Goal: Task Accomplishment & Management: Manage account settings

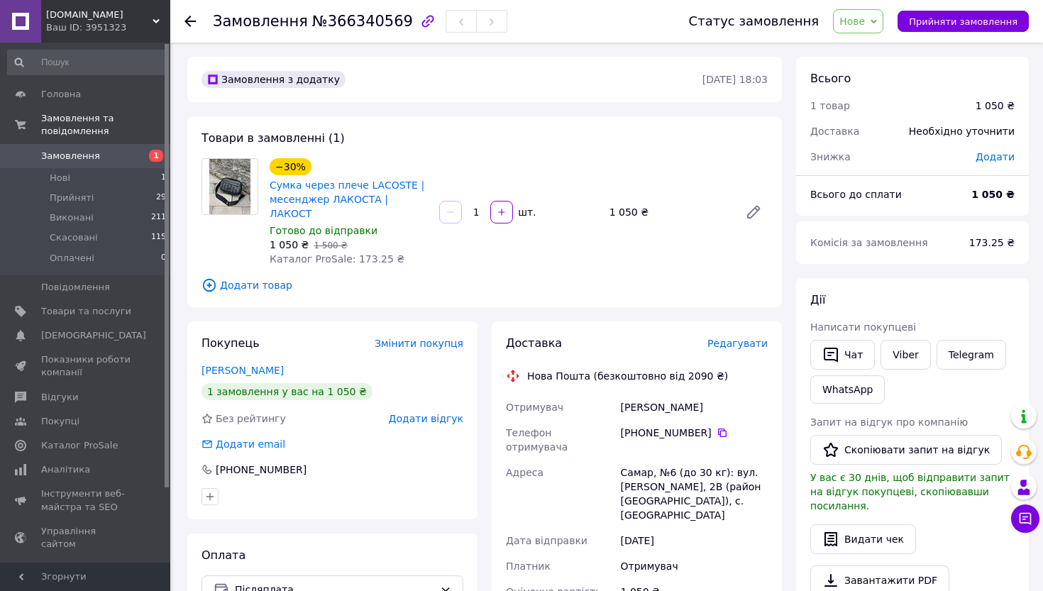
scroll to position [296, 0]
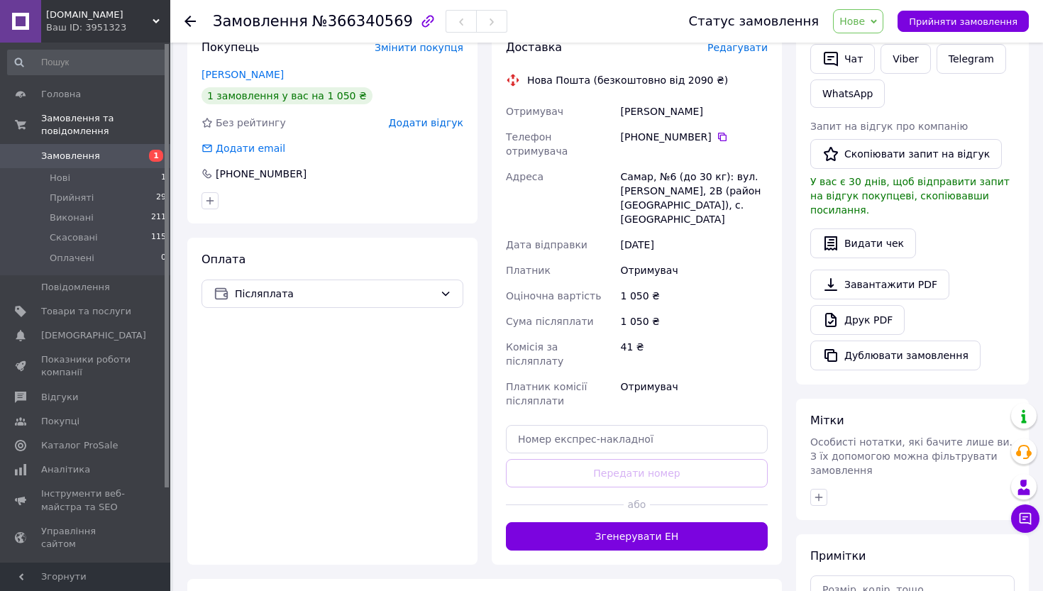
click at [881, 17] on span "Нове" at bounding box center [858, 21] width 50 height 24
click at [868, 53] on li "Прийнято" at bounding box center [866, 49] width 65 height 21
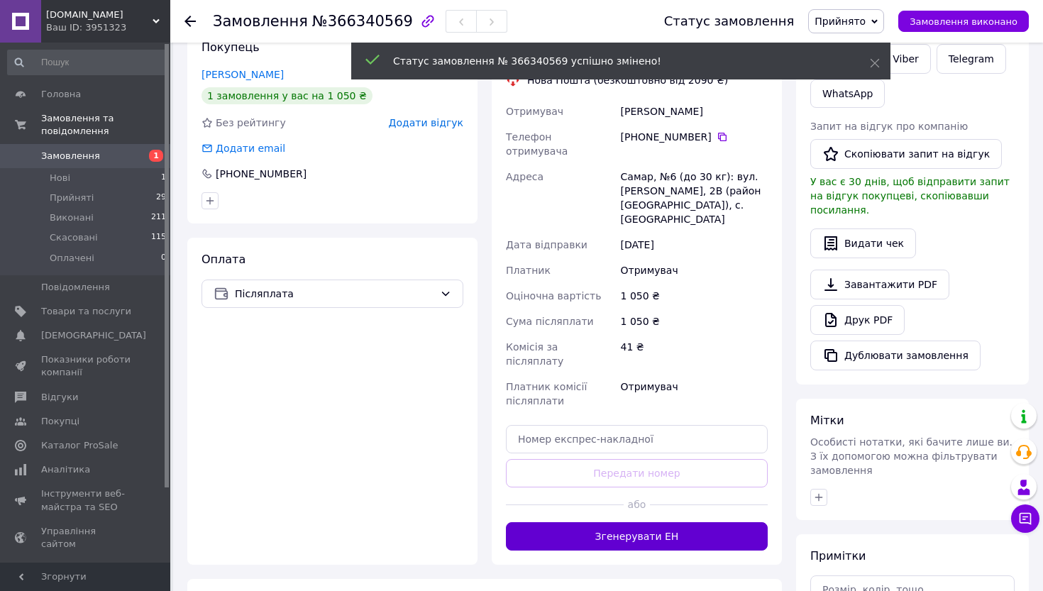
click at [652, 522] on button "Згенерувати ЕН" at bounding box center [637, 536] width 262 height 28
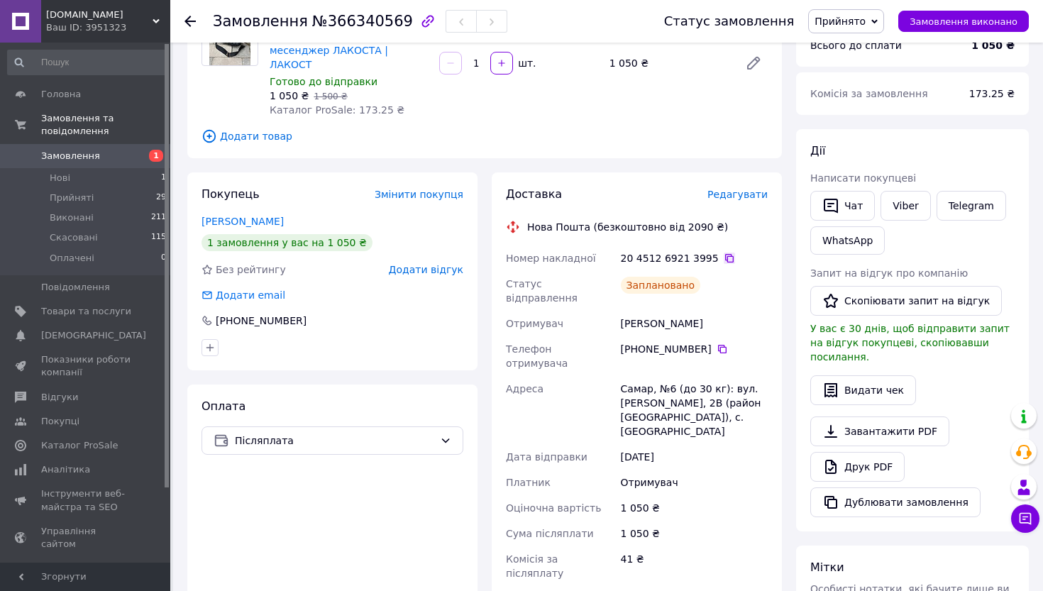
click at [724, 253] on icon at bounding box center [729, 258] width 11 height 11
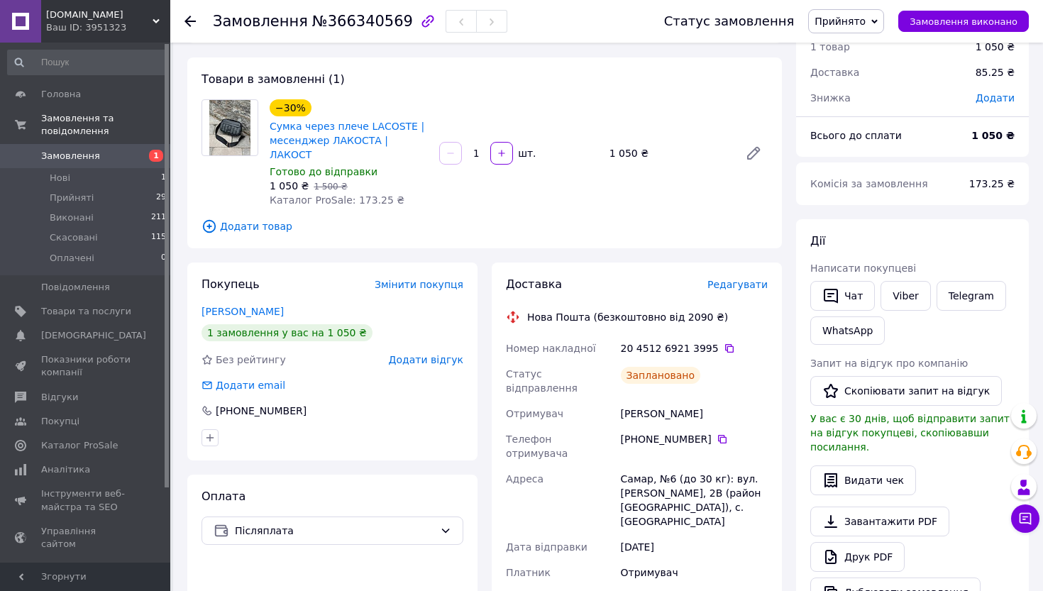
scroll to position [18, 0]
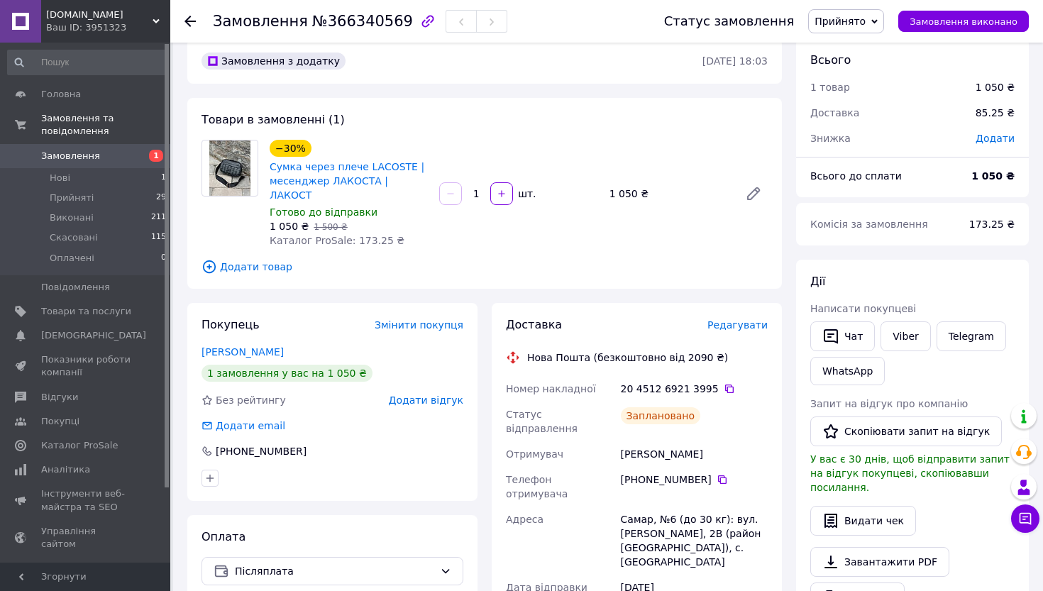
click at [190, 18] on icon at bounding box center [189, 21] width 11 height 11
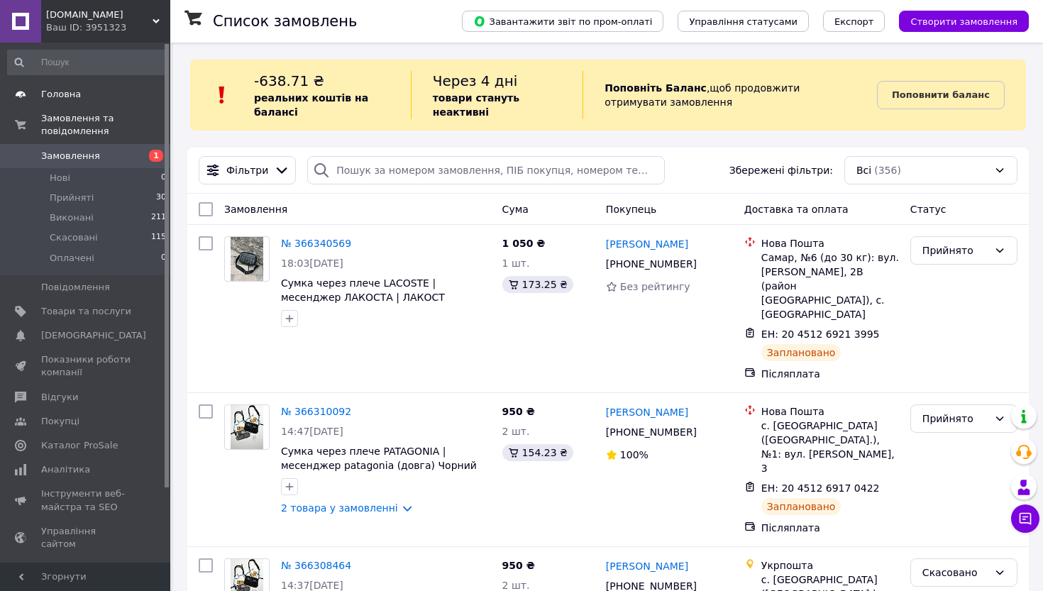
click at [91, 93] on span "Головна" at bounding box center [86, 94] width 90 height 13
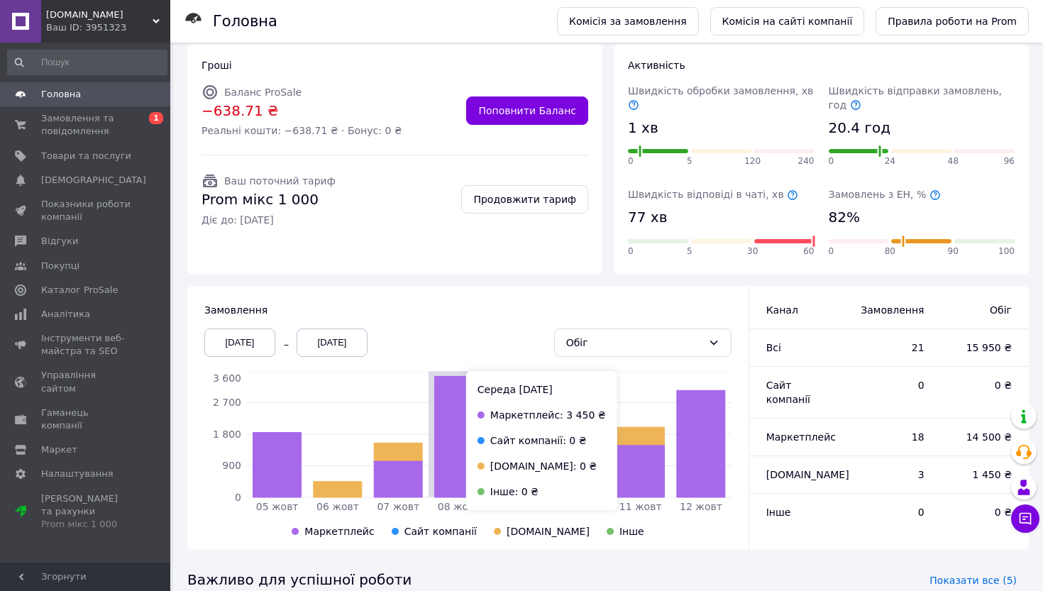
scroll to position [135, 0]
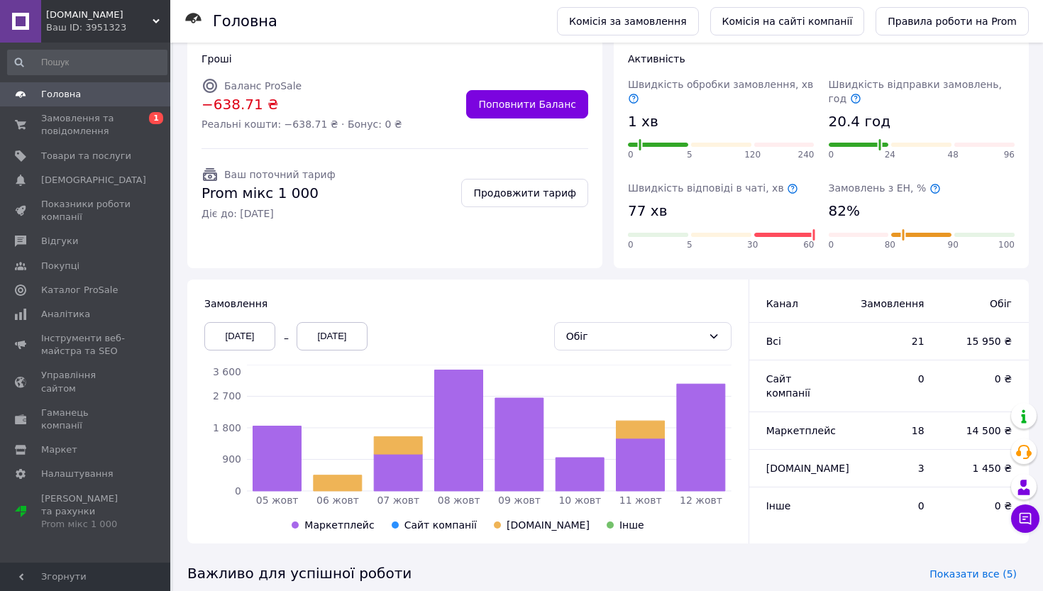
click at [255, 326] on div "[DATE]" at bounding box center [239, 336] width 71 height 28
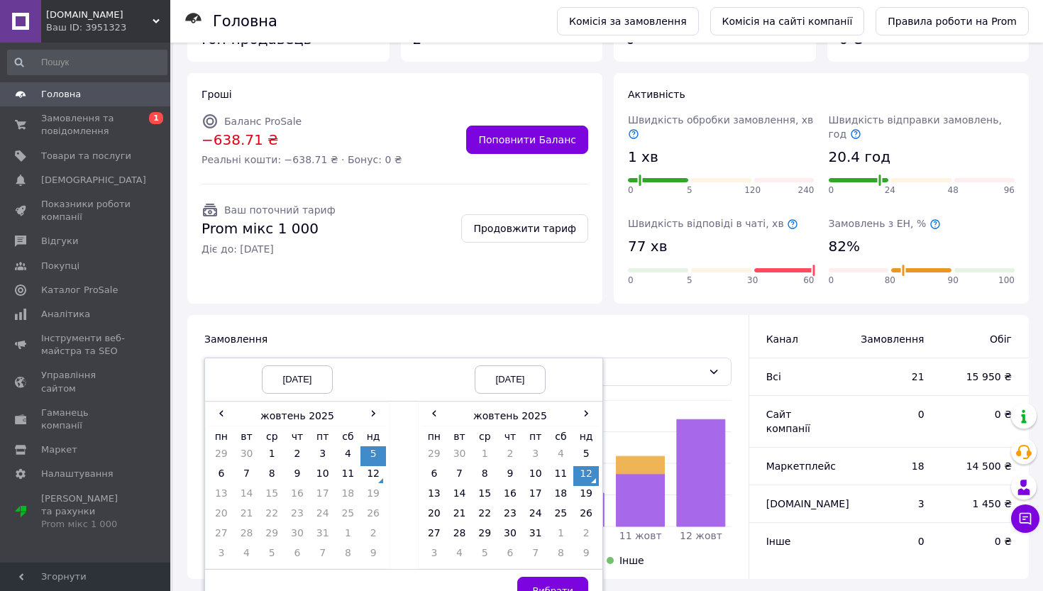
scroll to position [99, 0]
click at [270, 453] on td "1" at bounding box center [272, 457] width 26 height 20
click at [563, 579] on button "Вибрати" at bounding box center [552, 591] width 71 height 28
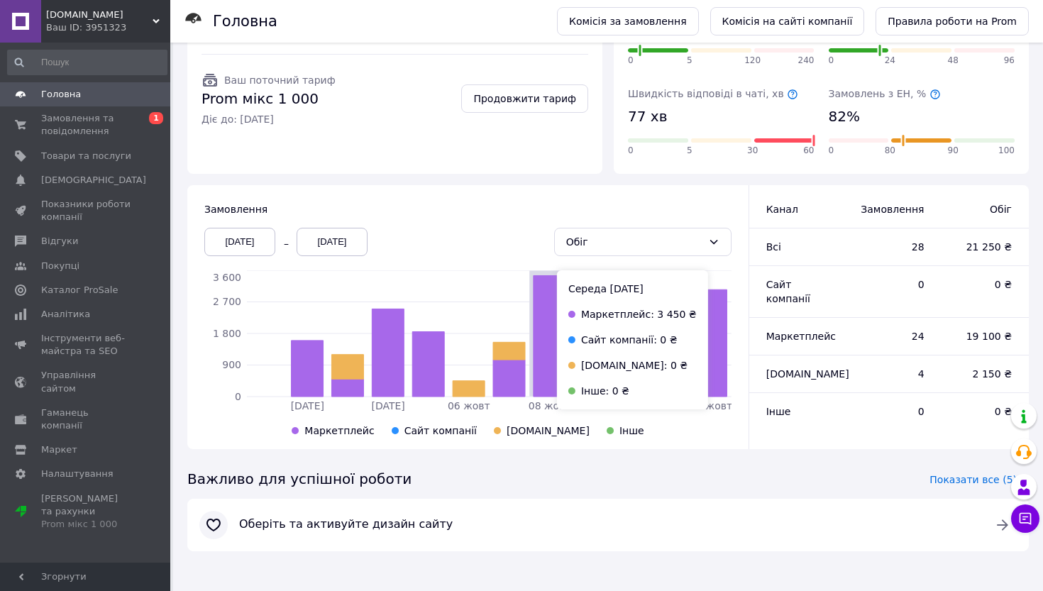
scroll to position [228, 0]
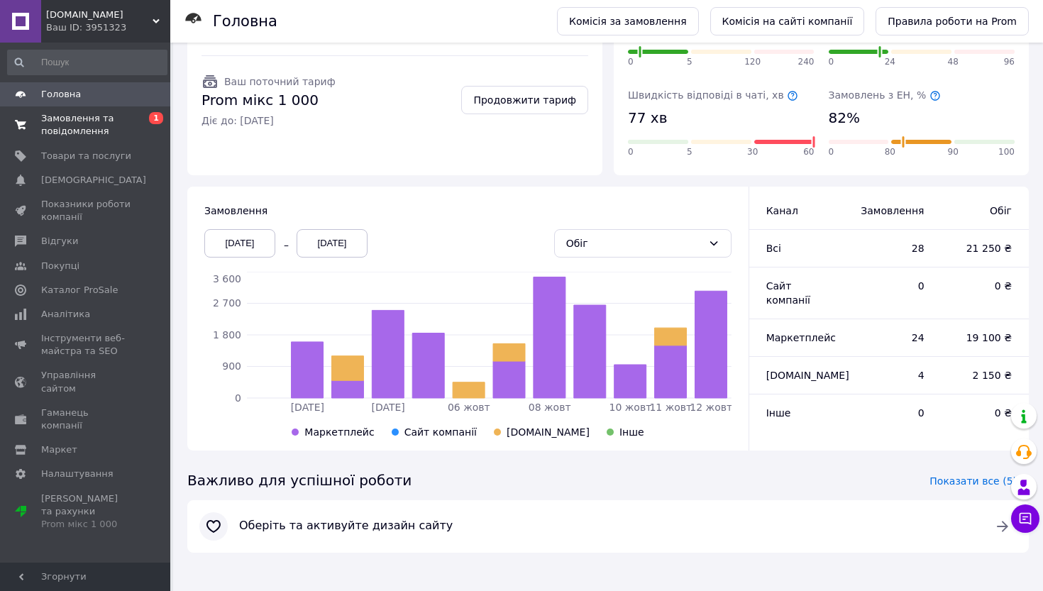
click at [91, 117] on span "Замовлення та повідомлення" at bounding box center [86, 125] width 90 height 26
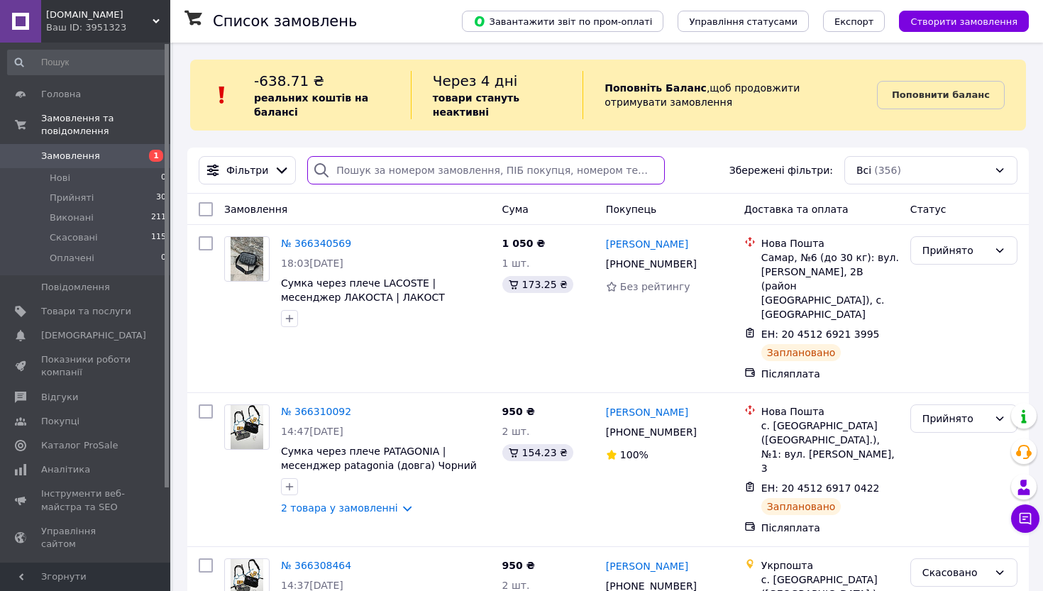
click at [382, 168] on input "search" at bounding box center [486, 170] width 358 height 28
paste input "20451268993540"
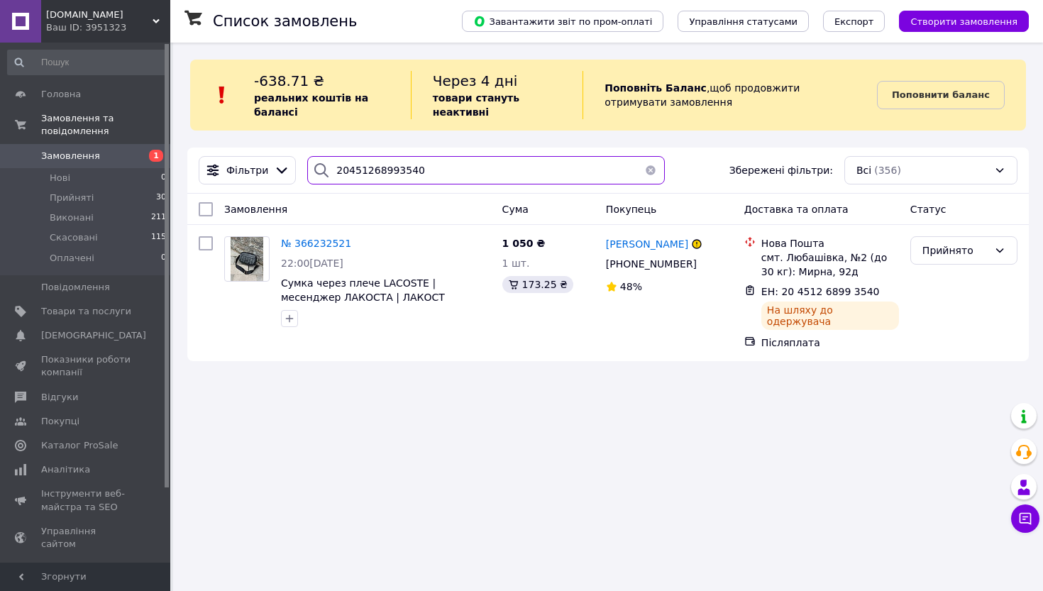
click at [365, 167] on input "20451268993540" at bounding box center [486, 170] width 358 height 28
paste input "635"
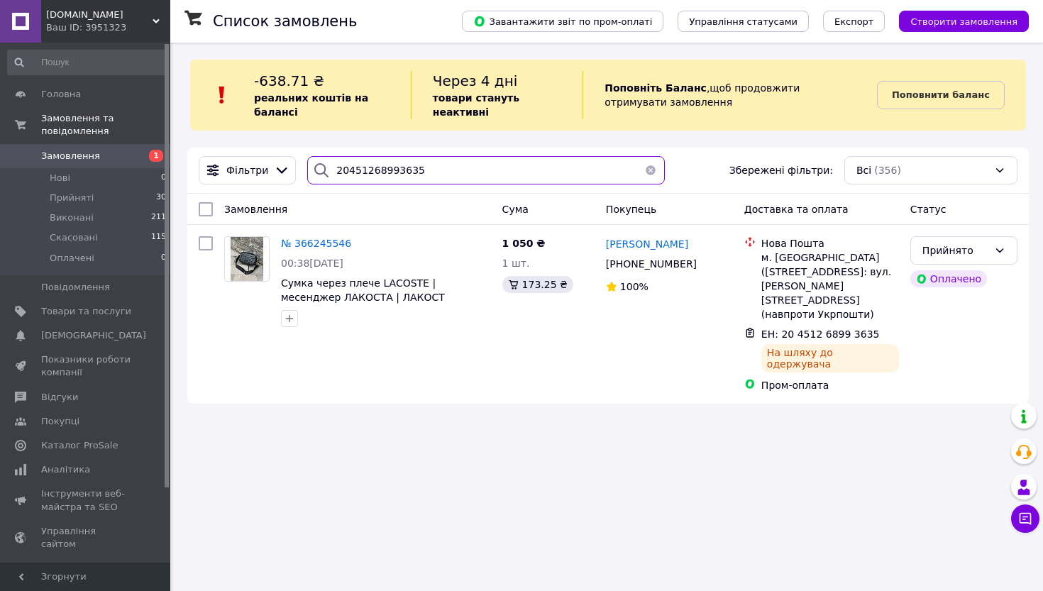
click at [358, 174] on input "20451268993635" at bounding box center [486, 170] width 358 height 28
paste input "20451269213995"
click at [358, 174] on input "2045204512692139951268993635" at bounding box center [486, 170] width 358 height 28
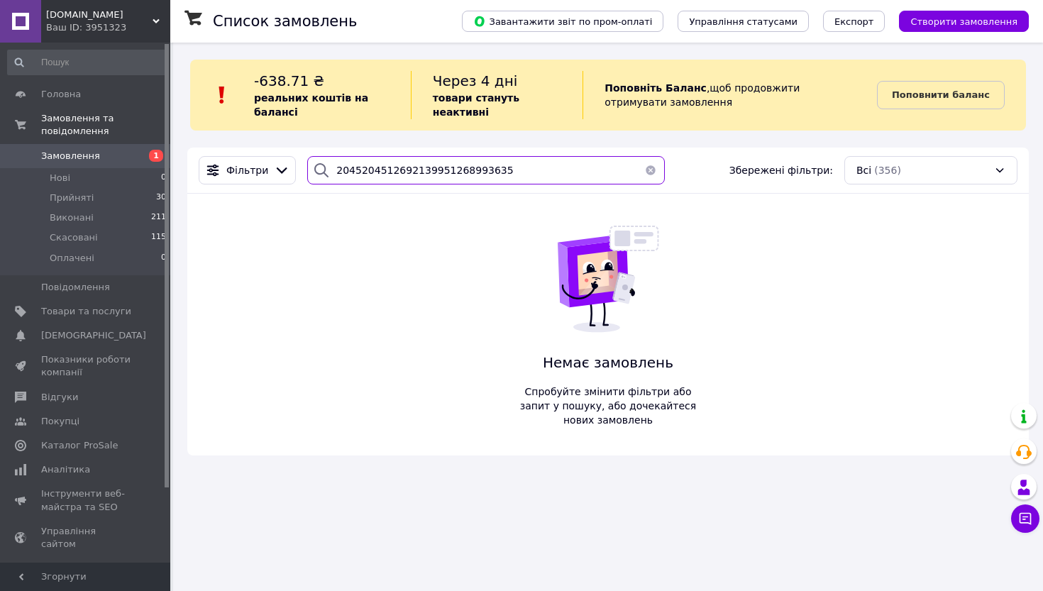
click at [465, 165] on input "2045204512692139951268993635" at bounding box center [486, 170] width 358 height 28
paste input "126921399"
type input "20451269213995"
click at [386, 165] on input "20451269213995" at bounding box center [486, 170] width 358 height 28
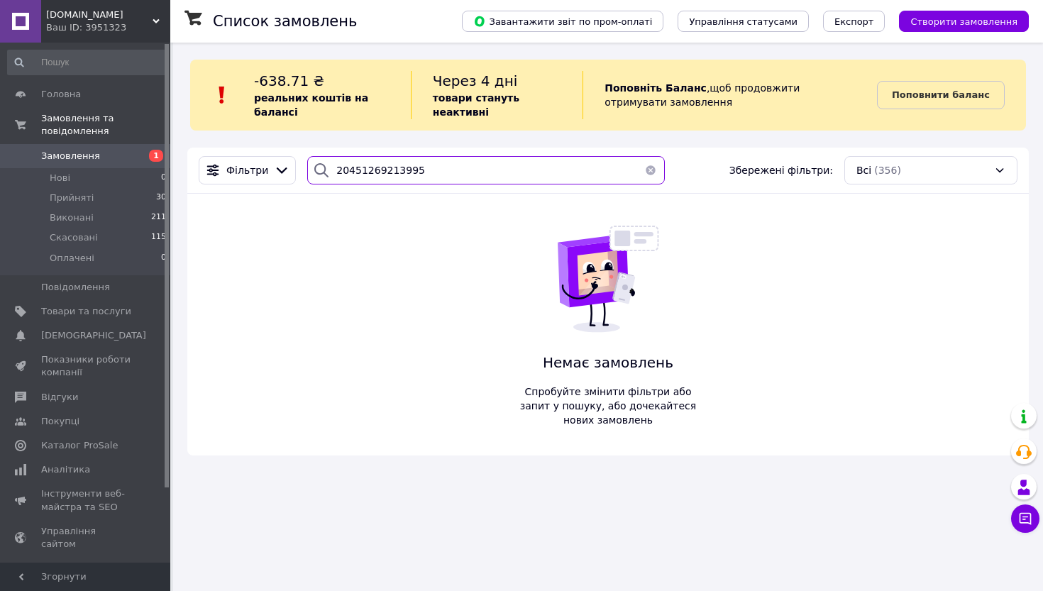
click at [386, 165] on input "20451269213995" at bounding box center [486, 170] width 358 height 28
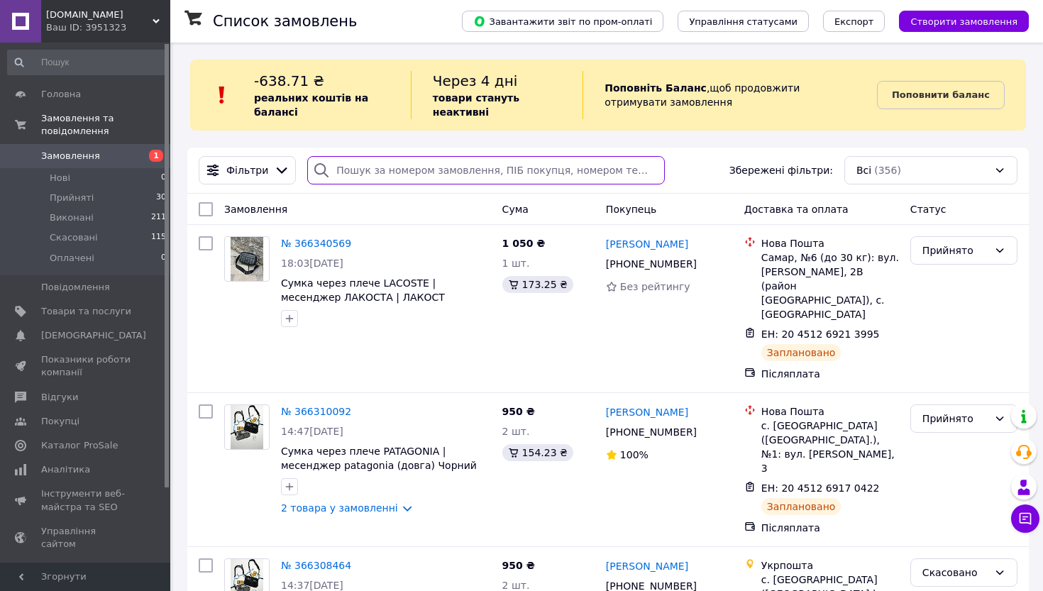
paste input "20451267445838"
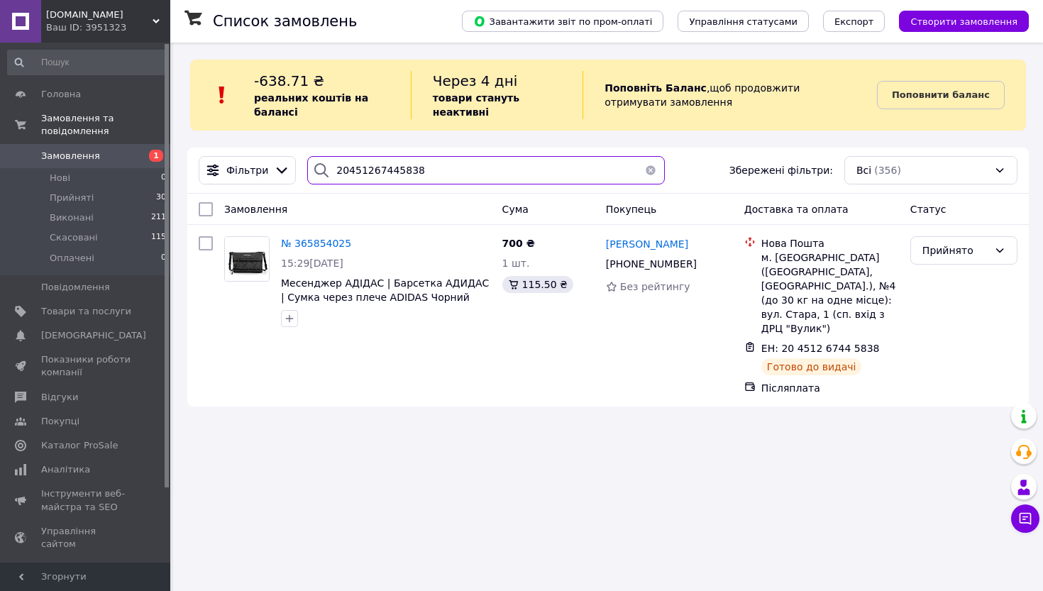
click at [351, 158] on input "20451267445838" at bounding box center [486, 170] width 358 height 28
paste input "540281"
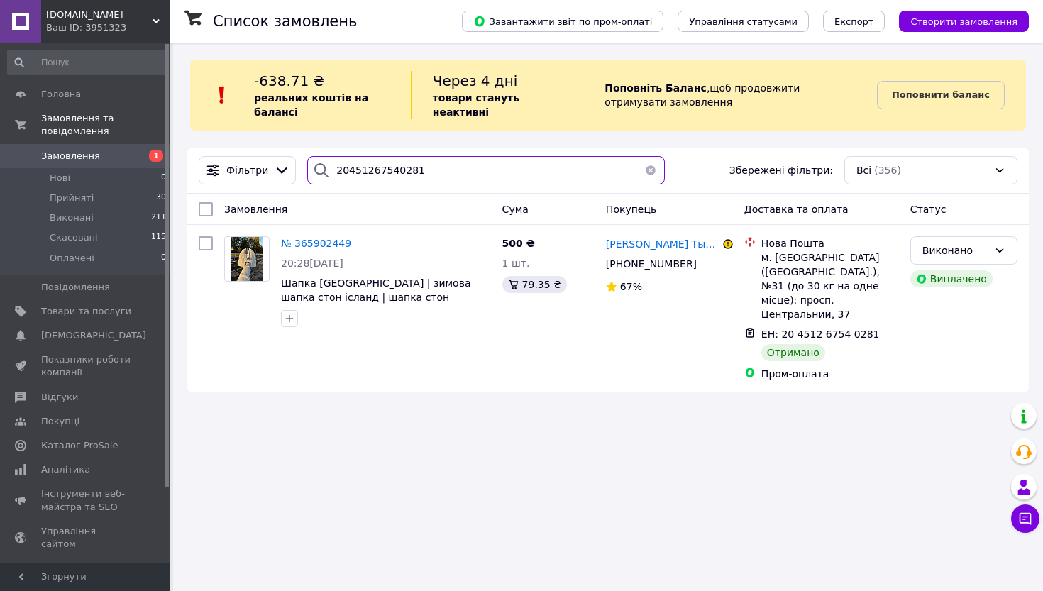
click at [392, 178] on input "20451267540281" at bounding box center [486, 170] width 358 height 28
paste input "95097"
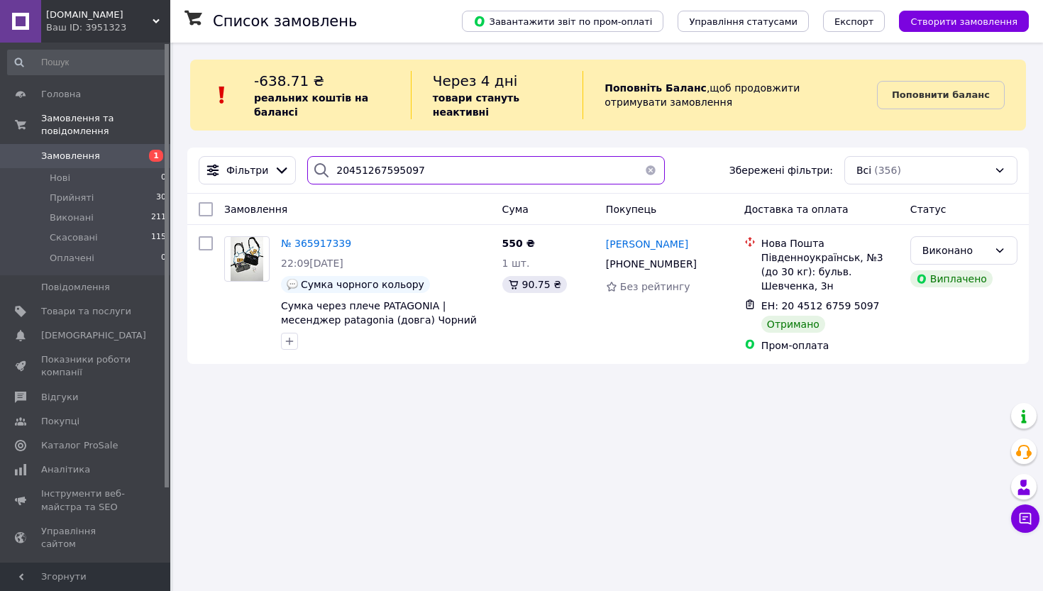
click at [375, 172] on input "20451267595097" at bounding box center [486, 170] width 358 height 28
type input "м"
paste input "20451267595187"
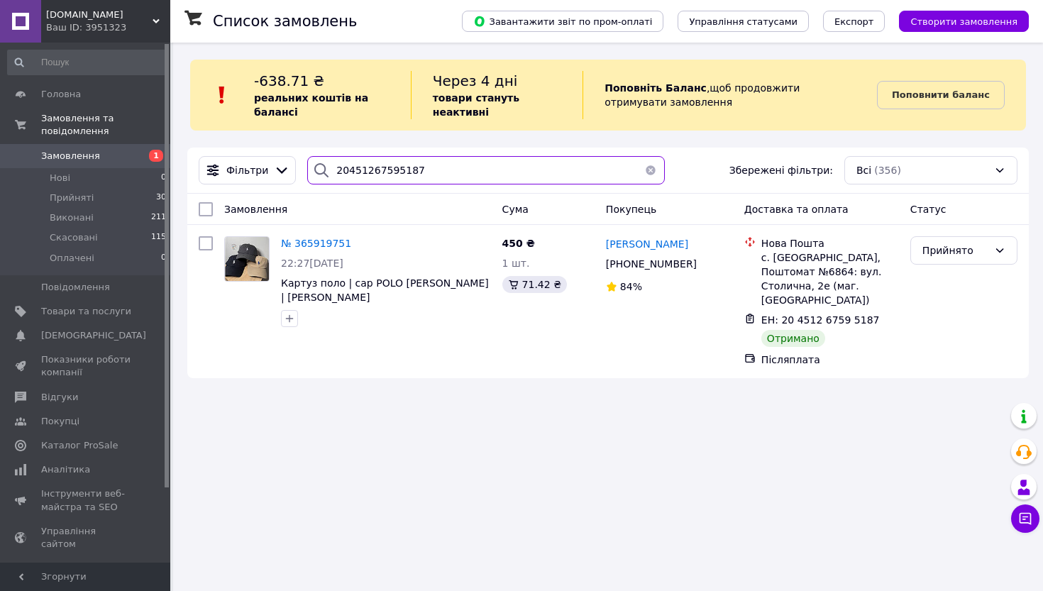
click at [353, 171] on input "20451267595187" at bounding box center [486, 170] width 358 height 28
paste input "439"
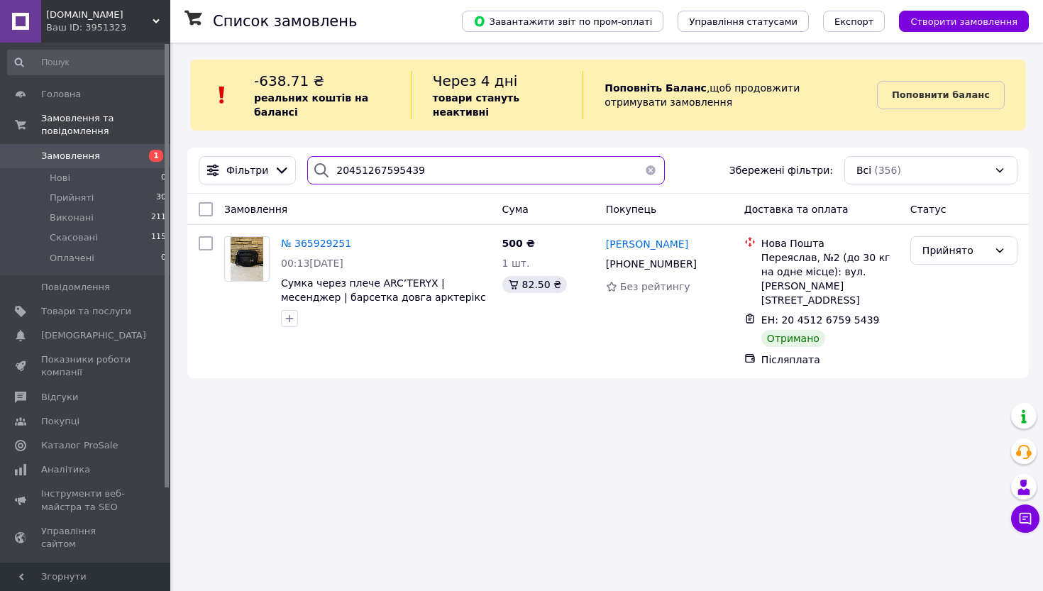
click at [382, 169] on input "20451267595439" at bounding box center [486, 170] width 358 height 28
paste input "8374310"
click at [377, 176] on input "20451268374310" at bounding box center [486, 170] width 358 height 28
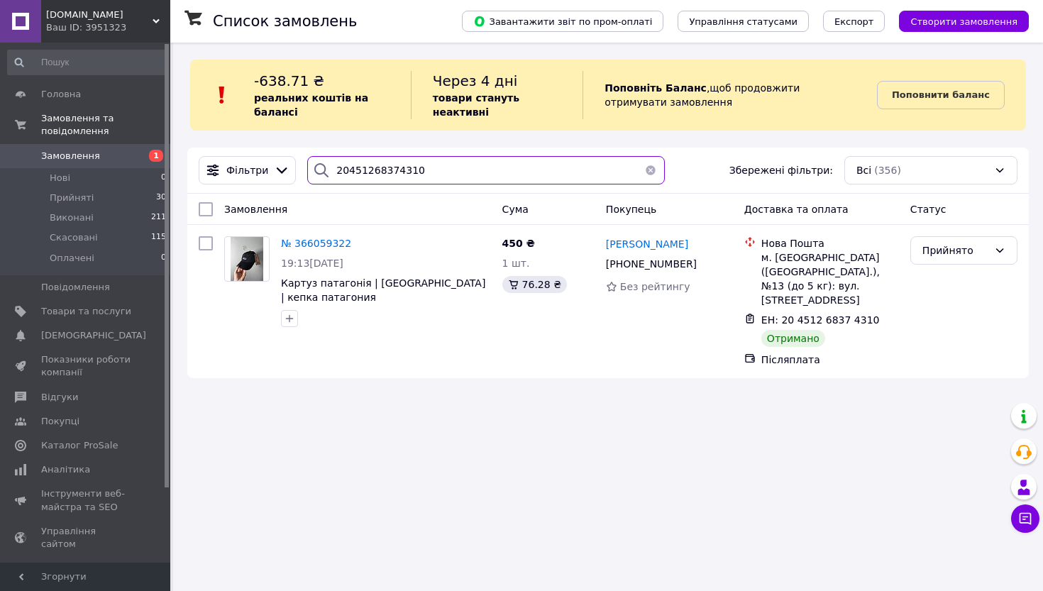
paste input "82489"
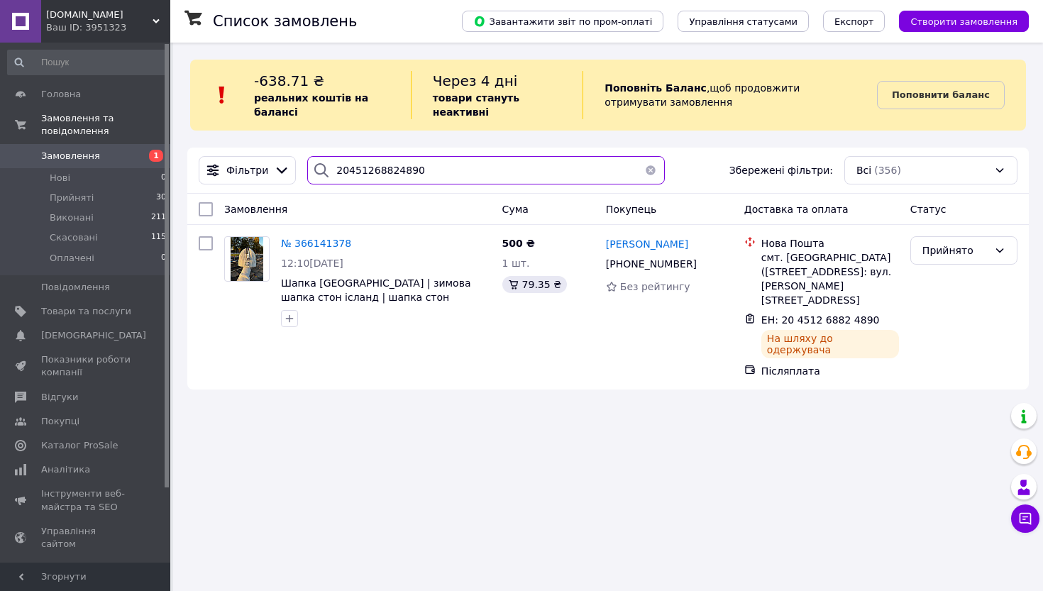
click at [399, 167] on input "20451268824890" at bounding box center [486, 170] width 358 height 28
paste input "9811"
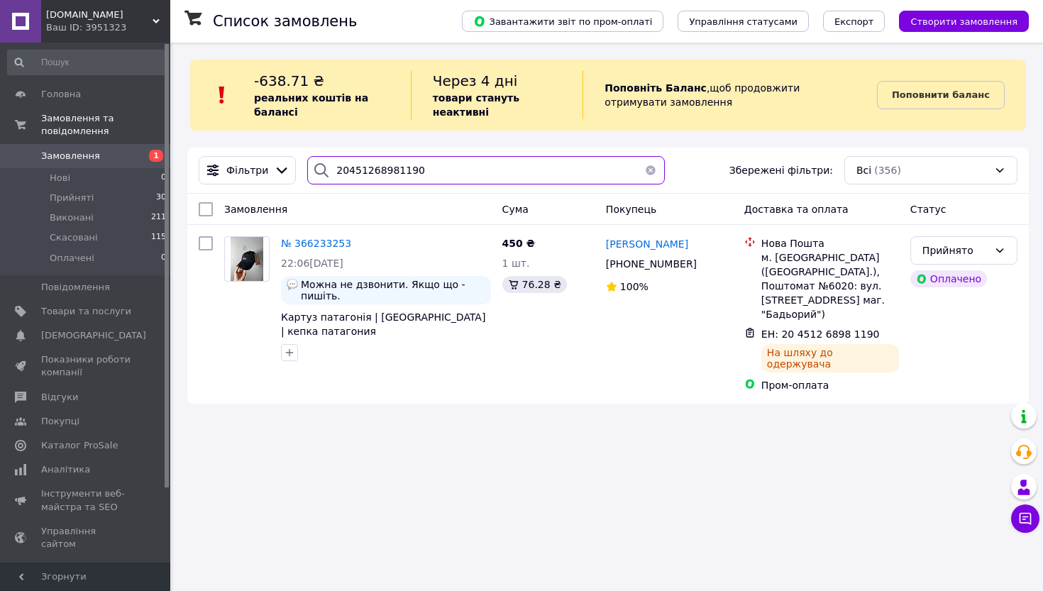
click at [364, 170] on input "20451268981190" at bounding box center [486, 170] width 358 height 28
click at [360, 170] on input "20451268981190" at bounding box center [486, 170] width 358 height 28
paste input "9170422"
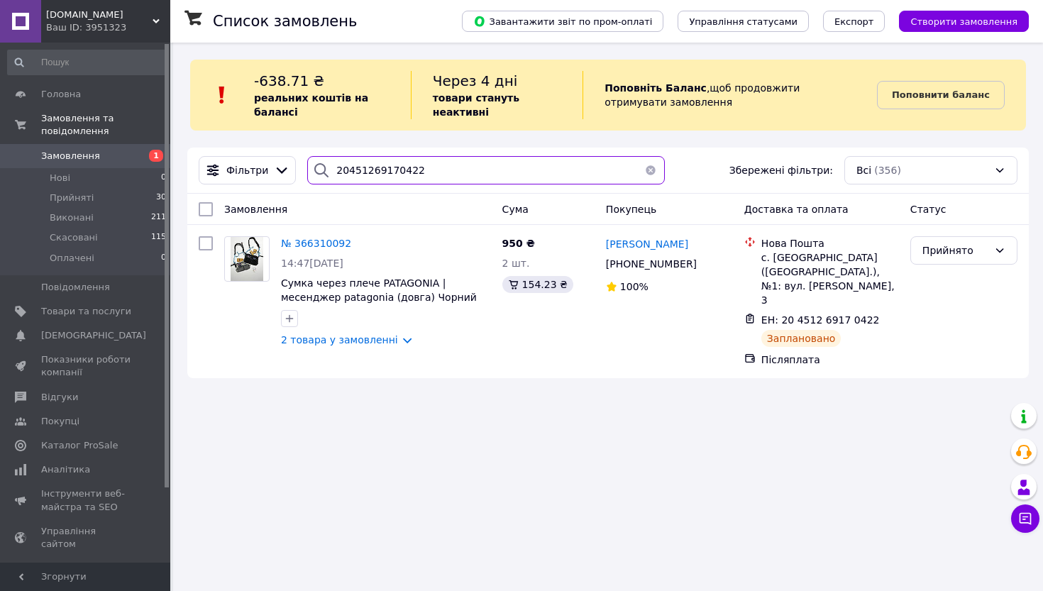
click at [389, 172] on input "20451269170422" at bounding box center [486, 170] width 358 height 28
type input "20451269170422"
click at [96, 40] on div "[DOMAIN_NAME] Ваш ID: 3951323" at bounding box center [105, 21] width 129 height 43
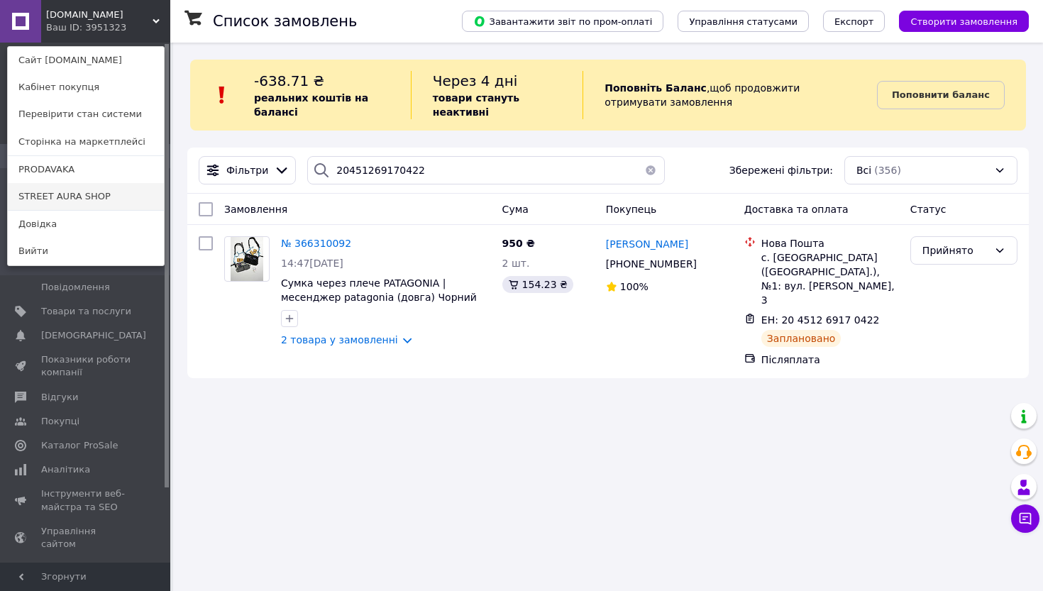
click at [105, 194] on link "STREET AURA SHOP" at bounding box center [86, 196] width 156 height 27
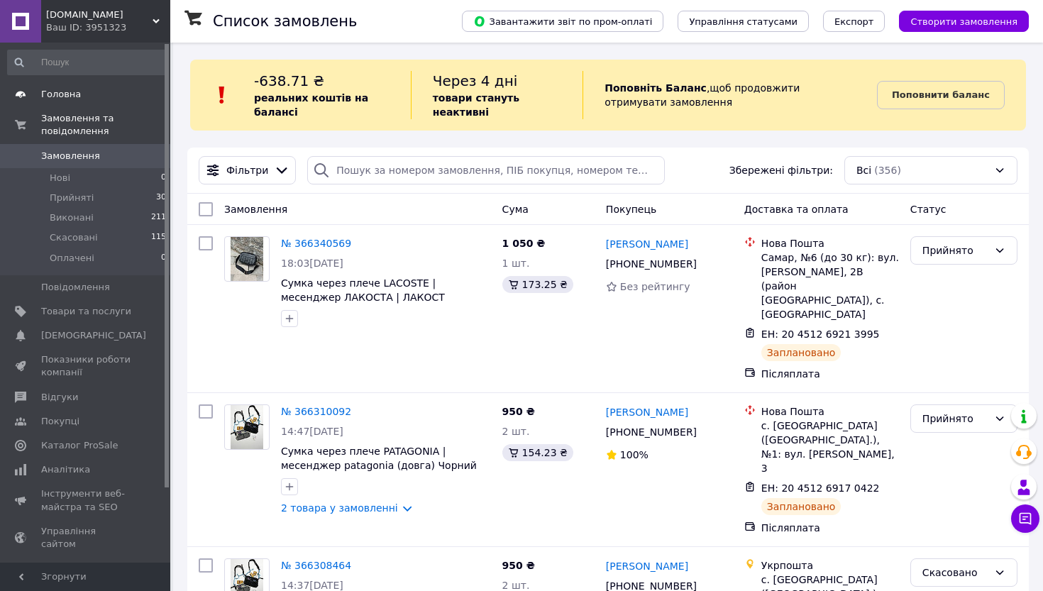
click at [79, 92] on span "Головна" at bounding box center [86, 94] width 90 height 13
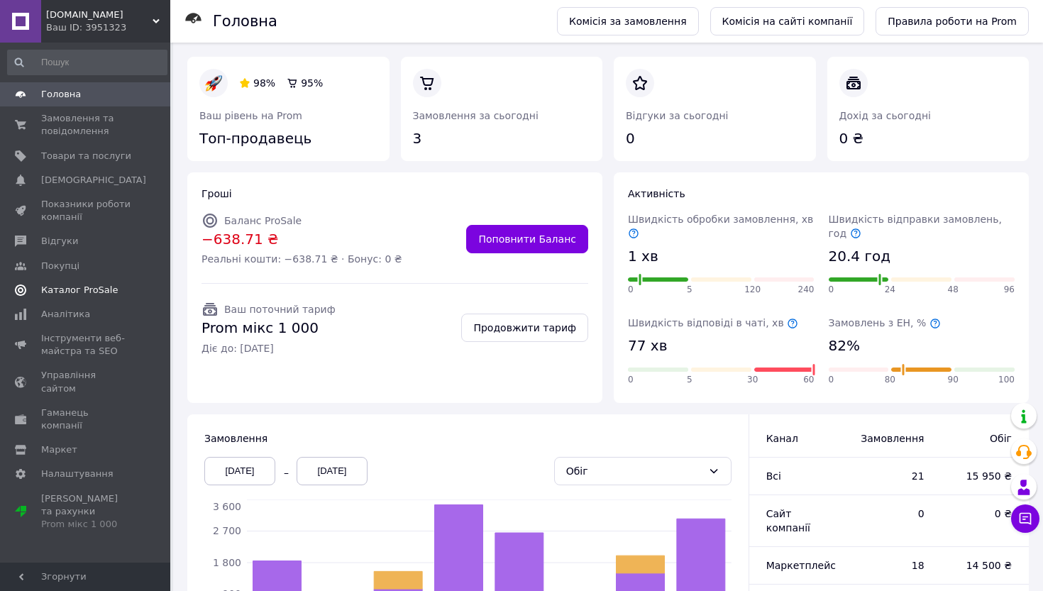
click at [67, 290] on span "Каталог ProSale" at bounding box center [79, 290] width 77 height 13
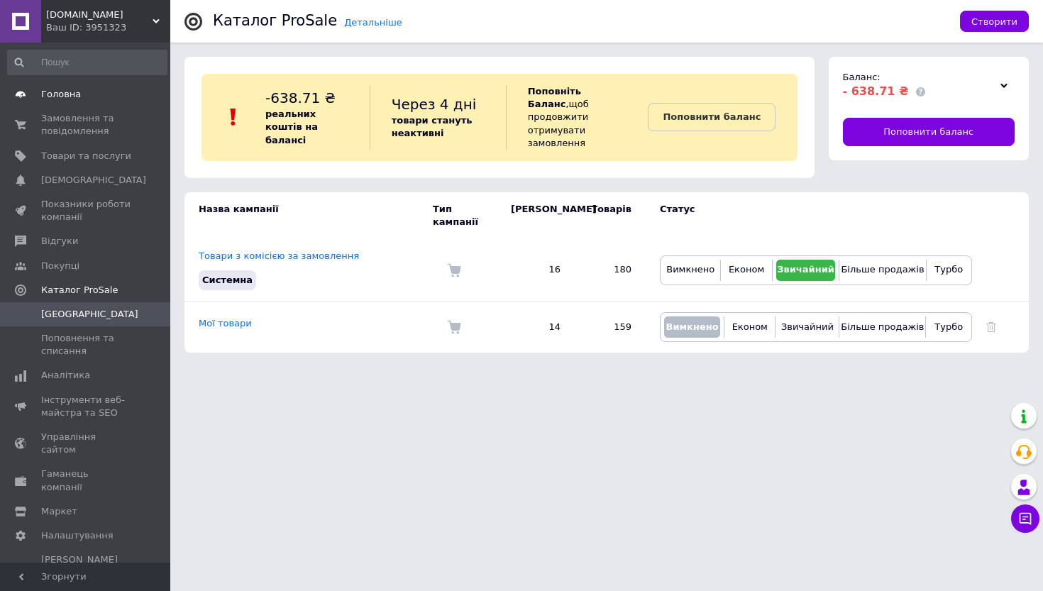
click at [55, 91] on span "Головна" at bounding box center [61, 94] width 40 height 13
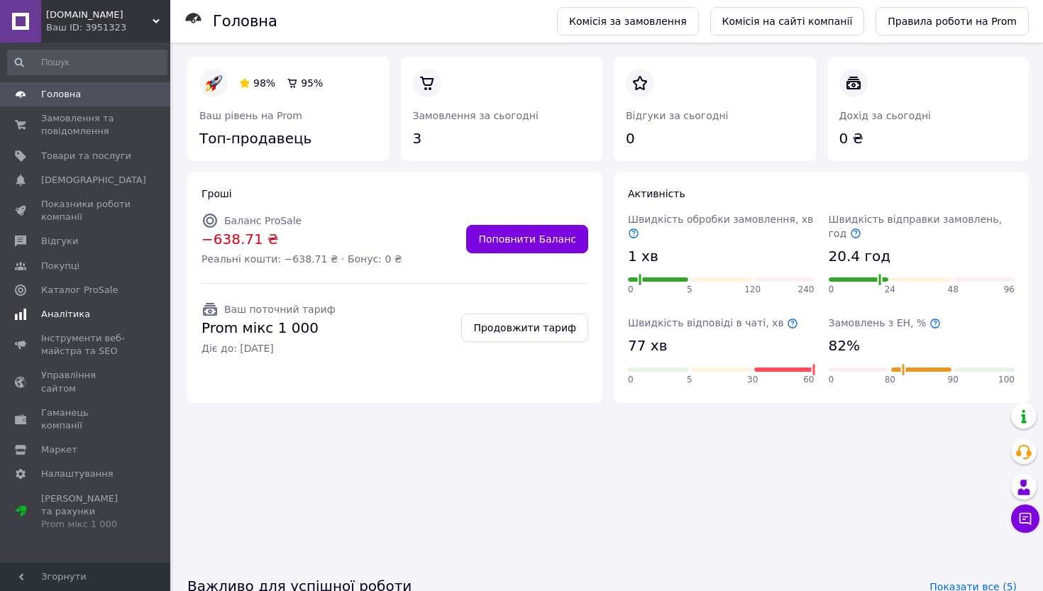
click at [63, 316] on span "Аналітика" at bounding box center [65, 314] width 49 height 13
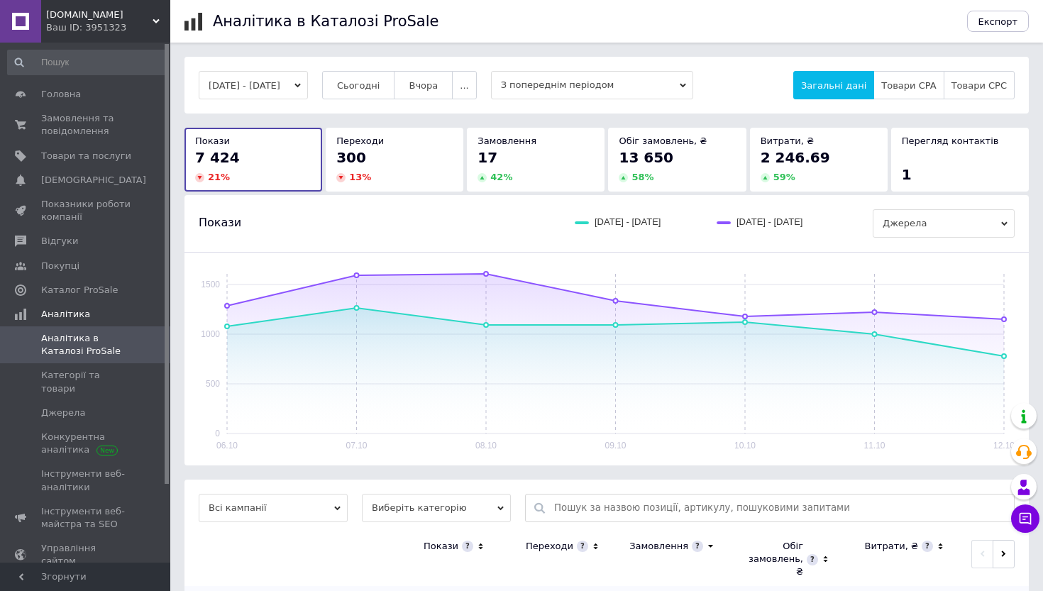
click at [301, 88] on icon "button" at bounding box center [297, 85] width 6 height 6
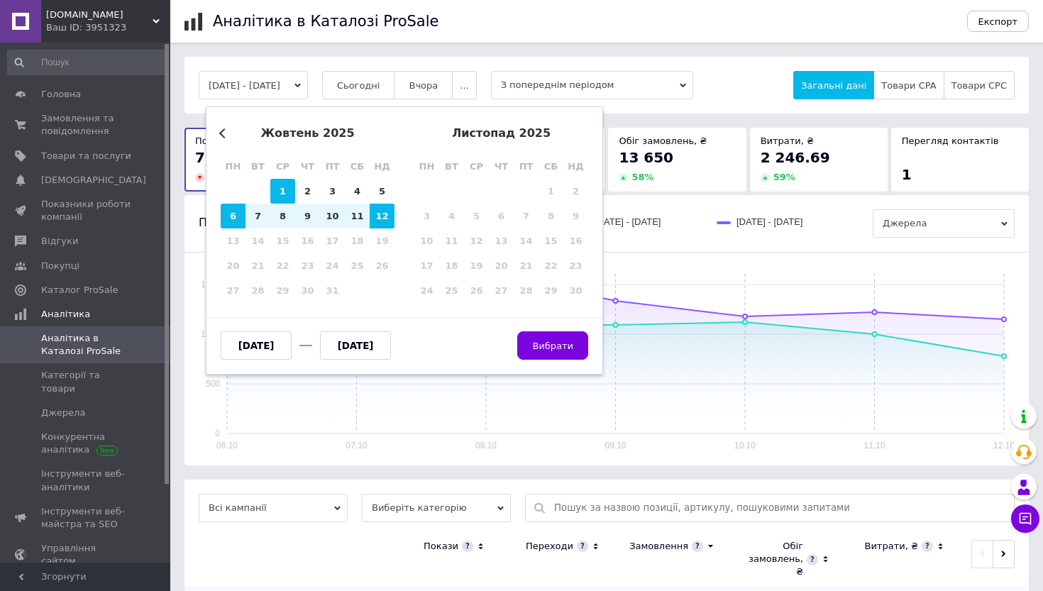
click at [284, 187] on div "1" at bounding box center [282, 191] width 25 height 25
type input "[DATE]"
click at [375, 217] on div "12" at bounding box center [382, 216] width 25 height 25
type input "[DATE]"
click at [558, 347] on span "Вибрати" at bounding box center [552, 346] width 41 height 11
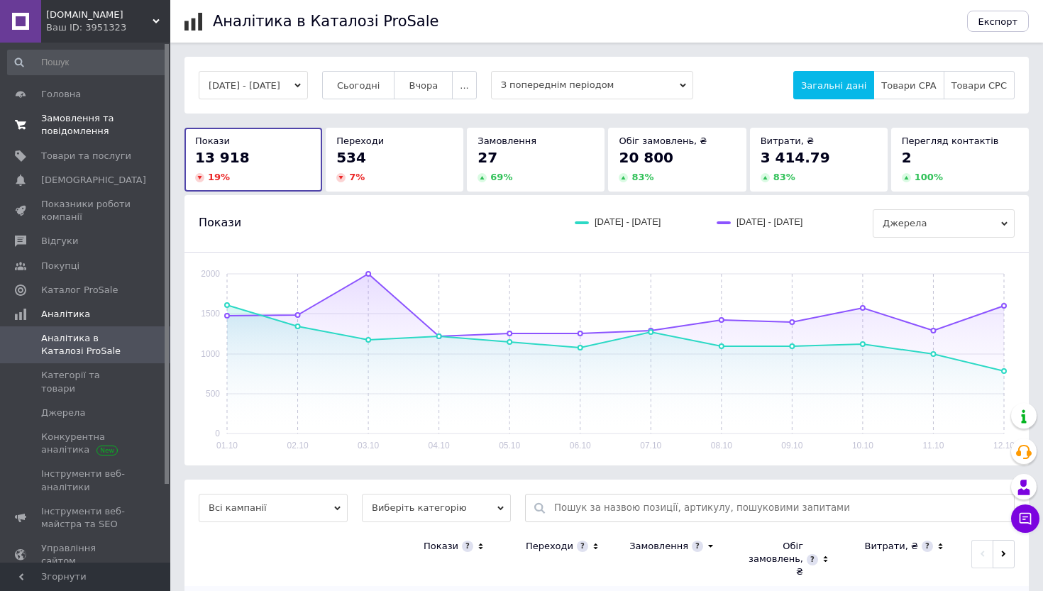
click at [86, 125] on span "Замовлення та повідомлення" at bounding box center [86, 125] width 90 height 26
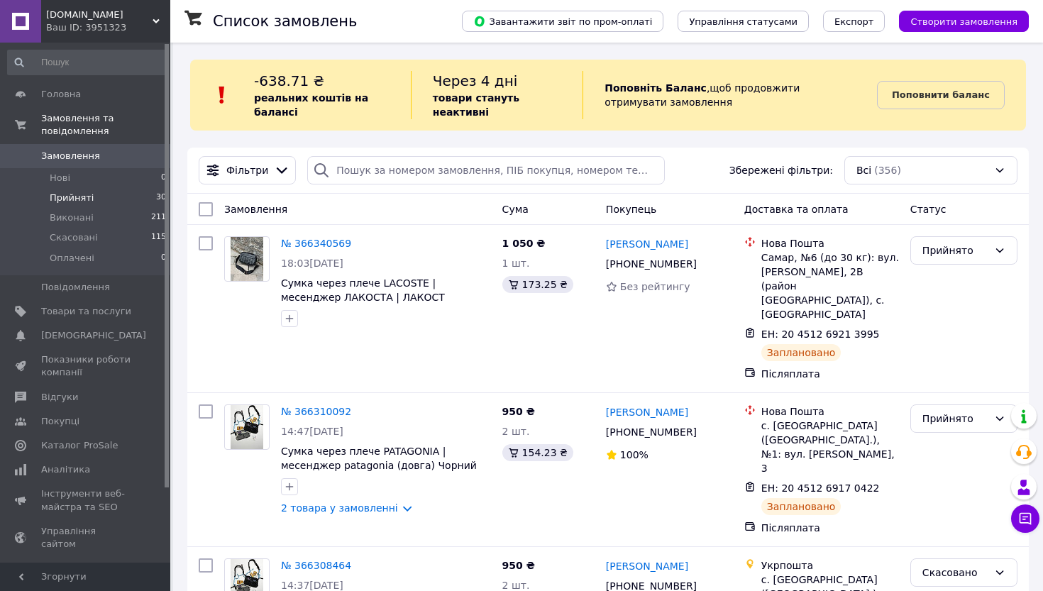
click at [87, 198] on span "Прийняті" at bounding box center [72, 198] width 44 height 13
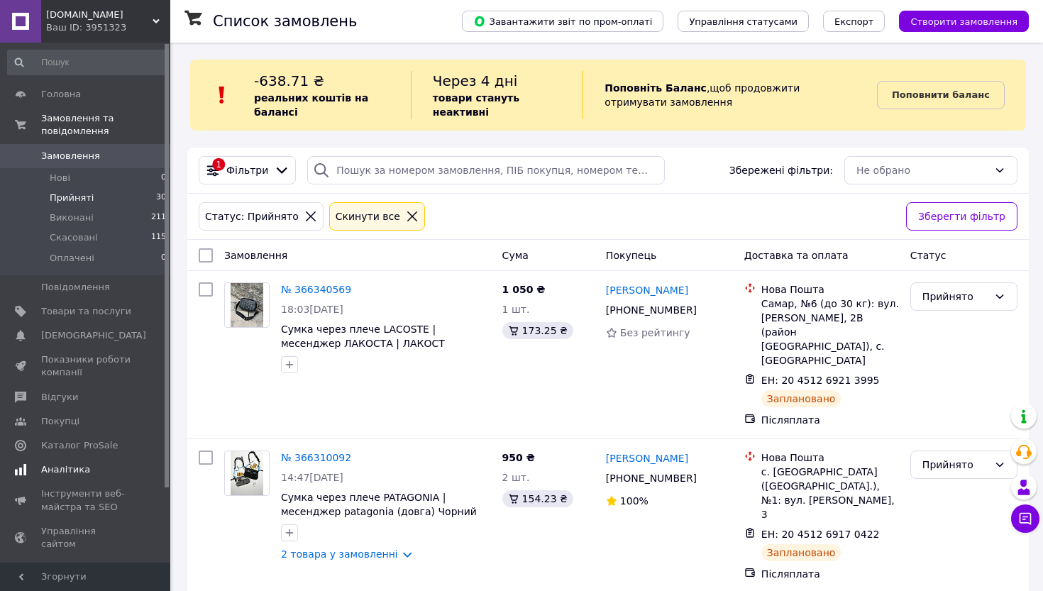
click at [69, 460] on link "Аналітика" at bounding box center [87, 470] width 175 height 24
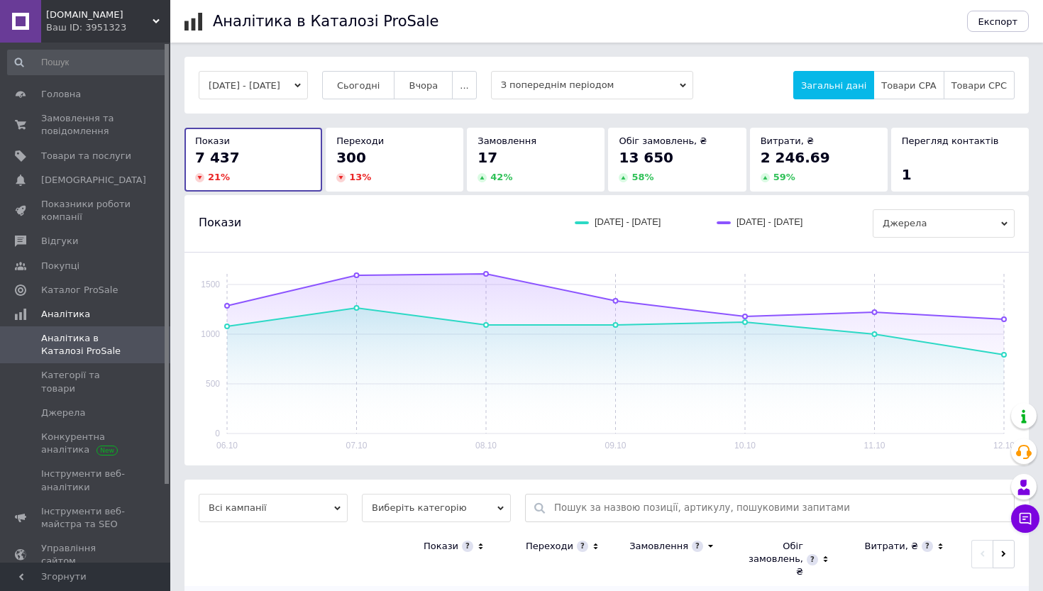
click at [297, 85] on button "06.10.2025 - 12.10.2025" at bounding box center [253, 85] width 109 height 28
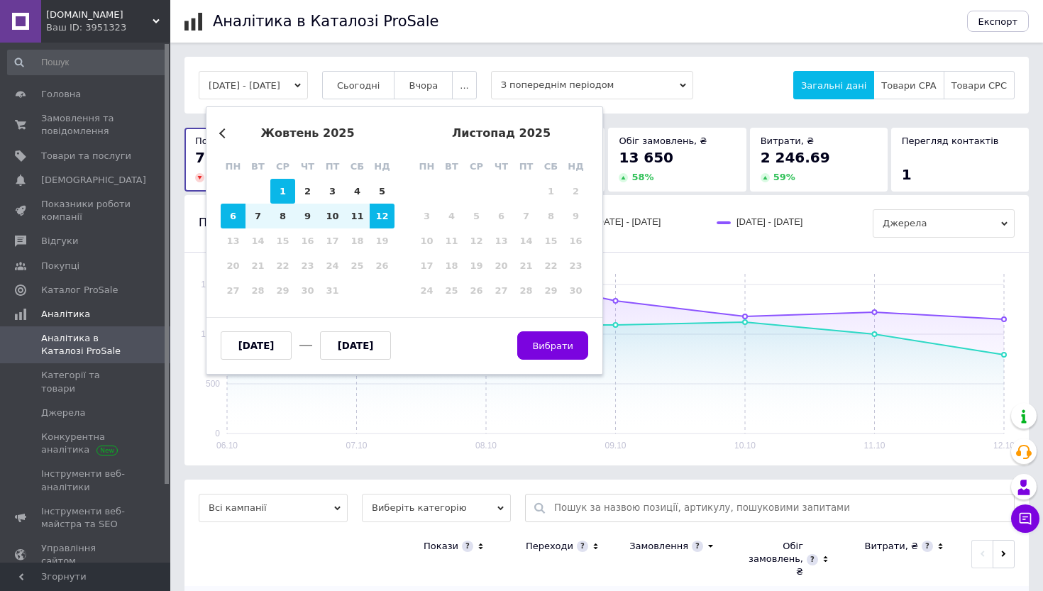
click at [285, 197] on div "1" at bounding box center [282, 191] width 25 height 25
type input "[DATE]"
click at [380, 221] on div "12" at bounding box center [382, 216] width 25 height 25
type input "[DATE]"
click at [570, 345] on span "Вибрати" at bounding box center [552, 346] width 41 height 11
